Goal: Go to known website

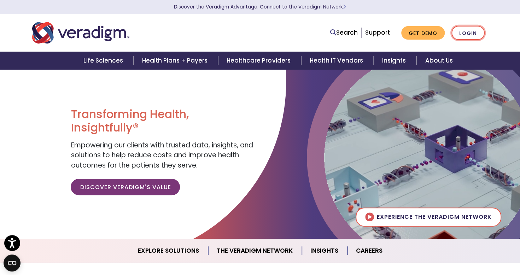
click at [476, 32] on link "Login" at bounding box center [468, 33] width 33 height 15
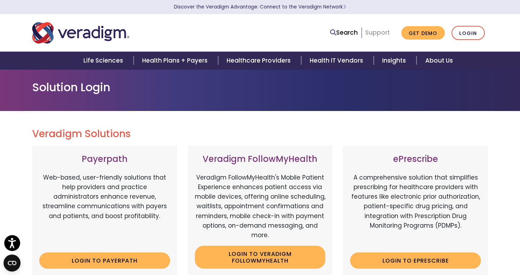
click at [382, 31] on link "Support" at bounding box center [377, 32] width 25 height 8
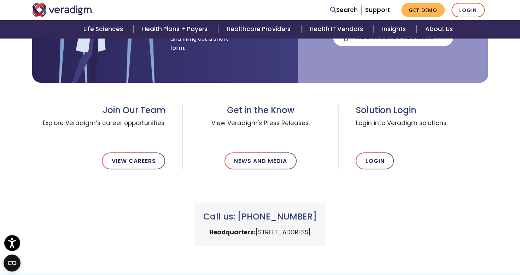
scroll to position [194, 0]
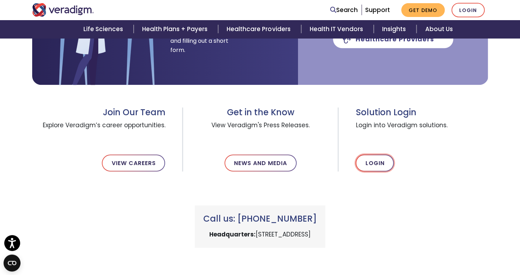
click at [374, 165] on link "Login" at bounding box center [375, 163] width 38 height 17
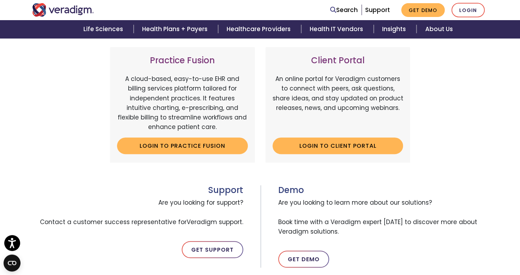
scroll to position [246, 0]
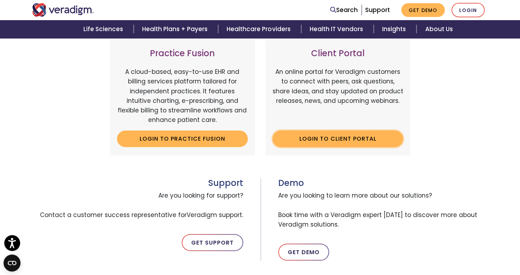
click at [310, 141] on link "Login to Client Portal" at bounding box center [338, 139] width 131 height 16
